Goal: Communication & Community: Connect with others

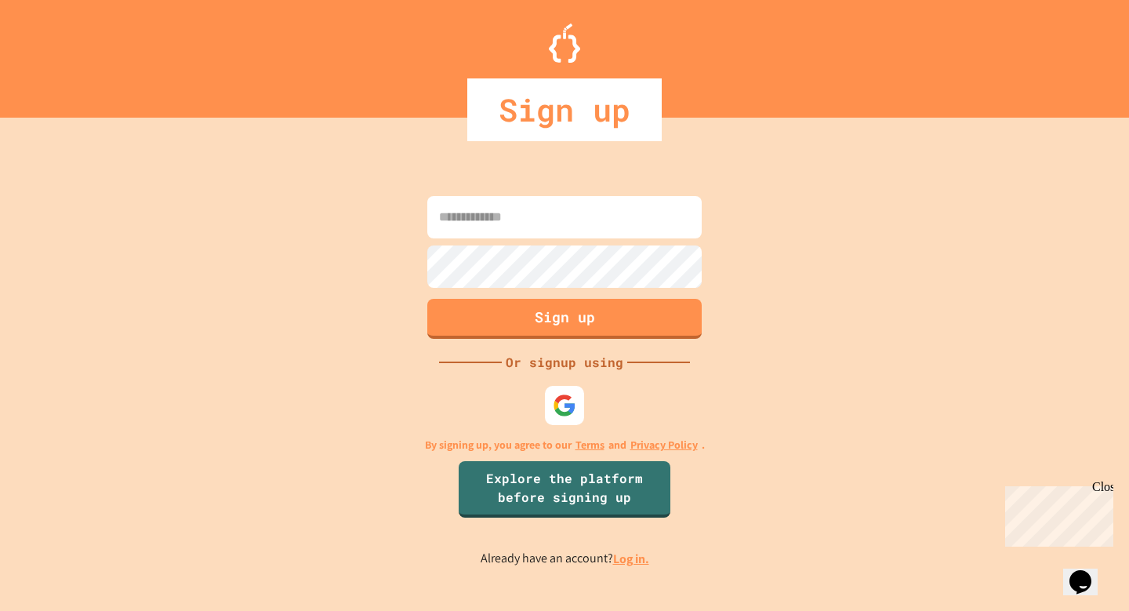
click at [633, 227] on input at bounding box center [564, 217] width 274 height 42
click at [550, 402] on div at bounding box center [564, 404] width 43 height 43
click at [584, 223] on input at bounding box center [564, 217] width 274 height 42
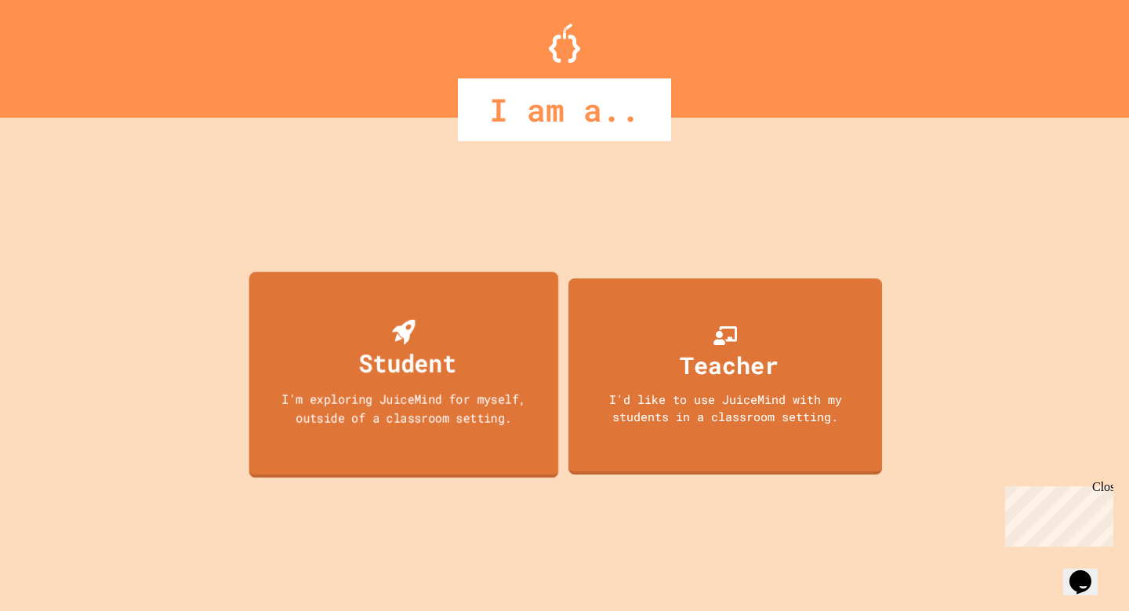
click at [464, 354] on div "Student I'm exploring JuiceMind for myself, outside of a classroom setting." at bounding box center [404, 374] width 310 height 206
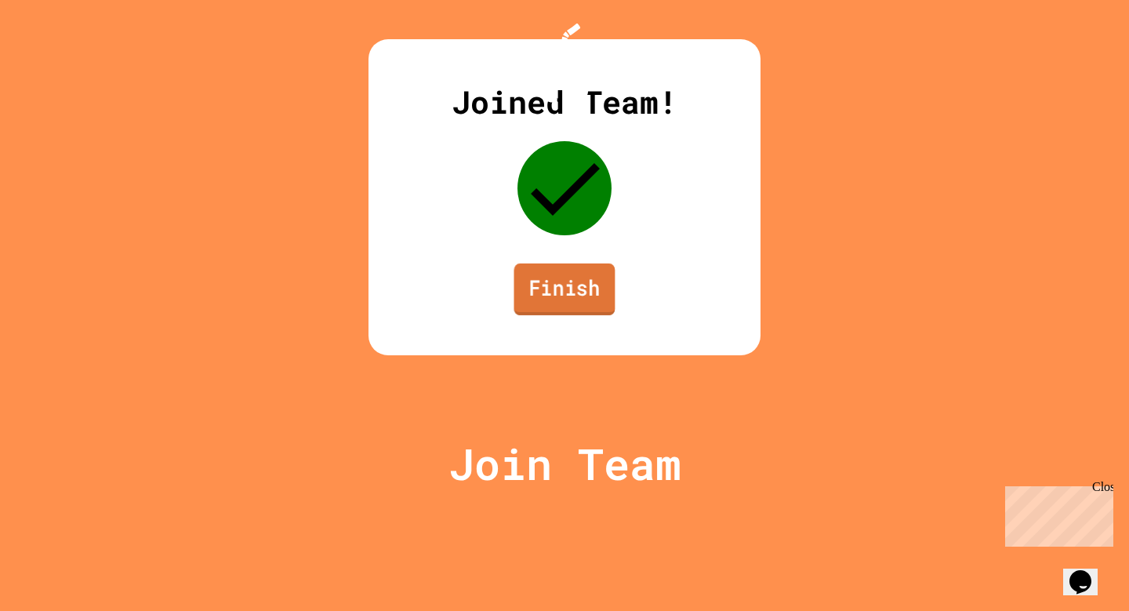
click at [554, 315] on link "Finish" at bounding box center [564, 289] width 101 height 52
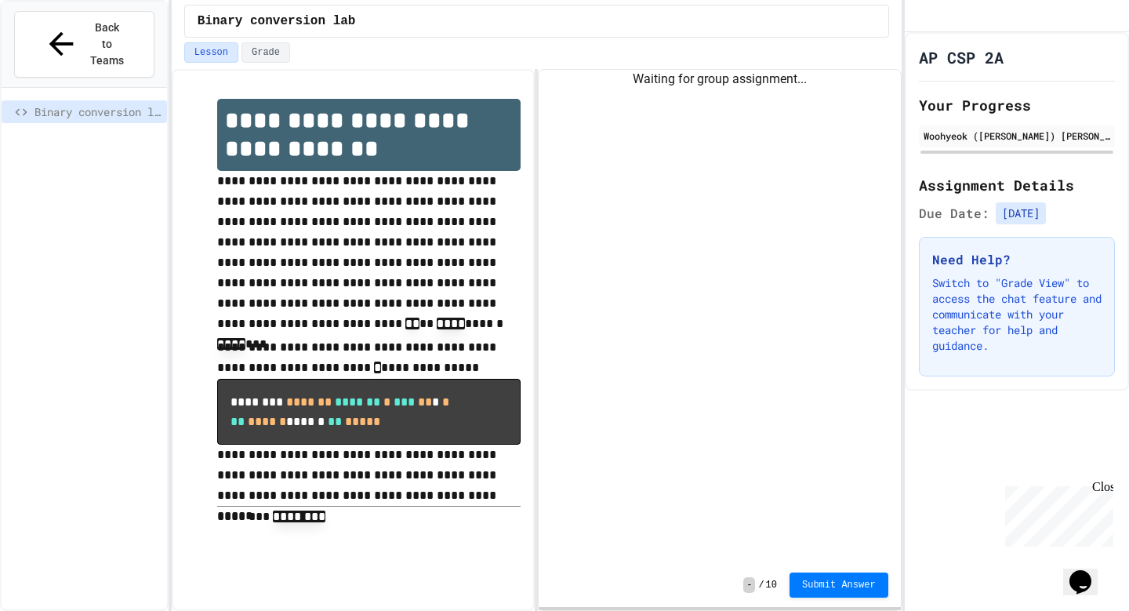
click at [635, 145] on div "Waiting for group assignment..." at bounding box center [719, 316] width 361 height 493
click at [697, 198] on div "Waiting for group assignment..." at bounding box center [719, 316] width 361 height 493
